Goal: Task Accomplishment & Management: Manage account settings

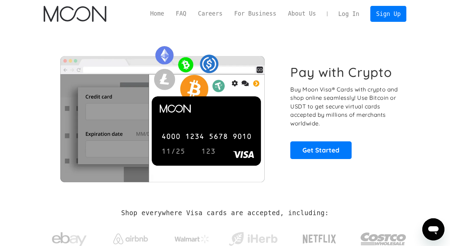
click at [352, 16] on link "Log In" at bounding box center [349, 13] width 33 height 15
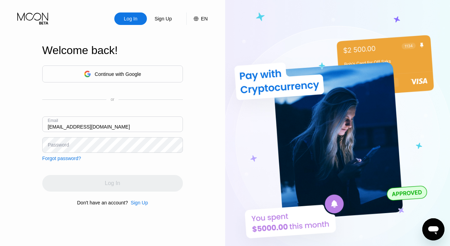
type input "[EMAIL_ADDRESS][DOMAIN_NAME]"
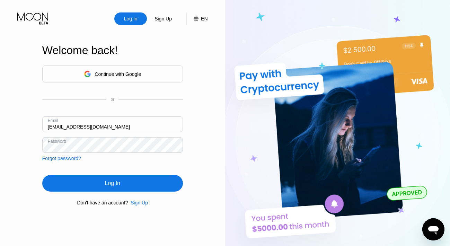
click at [105, 186] on div "Log In" at bounding box center [112, 183] width 15 height 7
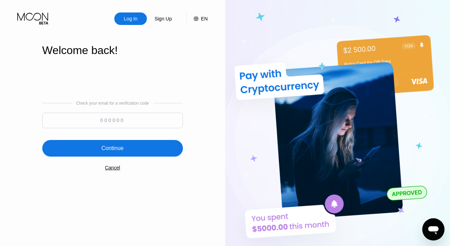
click at [100, 117] on input at bounding box center [112, 121] width 141 height 16
type input "999238"
click at [108, 148] on div "Continue" at bounding box center [113, 148] width 22 height 7
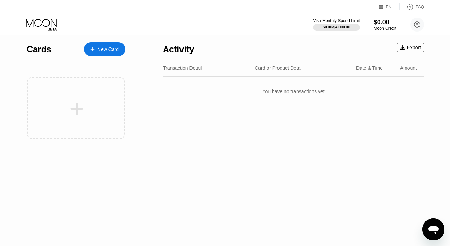
click at [98, 50] on div "New Card" at bounding box center [107, 49] width 21 height 6
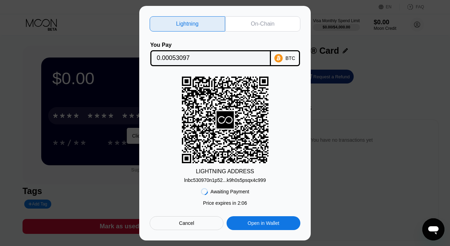
click at [251, 22] on div "On-Chain" at bounding box center [263, 23] width 24 height 7
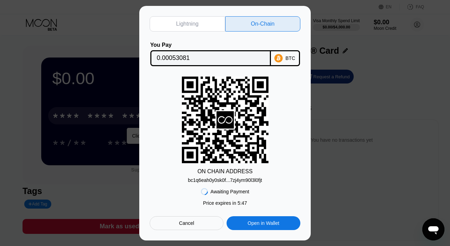
click at [196, 180] on div "bc1q6eah0y0sk0f...7zj4ym90l3l0fjt" at bounding box center [225, 180] width 74 height 6
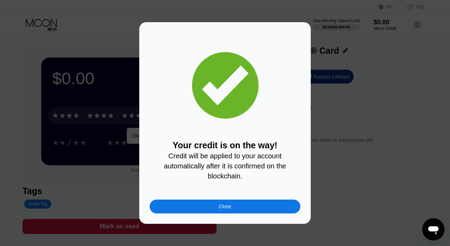
click at [221, 208] on div "Close" at bounding box center [225, 207] width 12 height 6
